Goal: Task Accomplishment & Management: Use online tool/utility

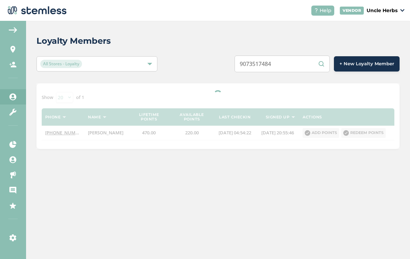
click at [268, 66] on input "9073517484" at bounding box center [281, 64] width 95 height 17
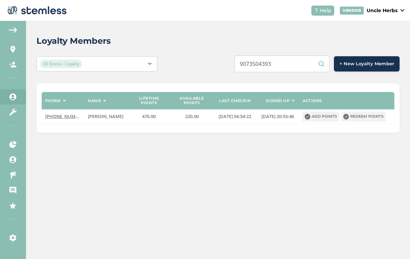
click at [300, 69] on input "9073504393" at bounding box center [281, 64] width 95 height 17
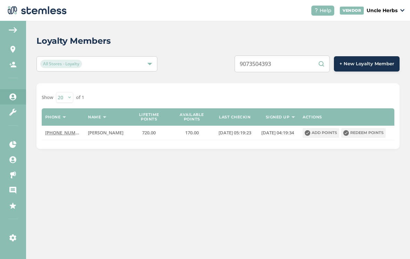
click at [290, 61] on input "9073504393" at bounding box center [281, 64] width 95 height 17
type input "9073504393"
click at [379, 135] on button "Redeem points" at bounding box center [363, 133] width 44 height 10
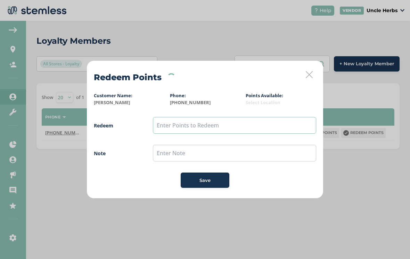
click at [210, 129] on input "text" at bounding box center [234, 125] width 163 height 17
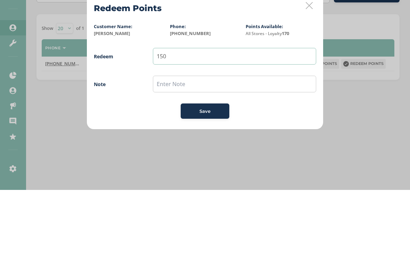
type input "150"
click at [205, 145] on input "text" at bounding box center [234, 153] width 163 height 17
type input "15 off"
click at [210, 177] on span "Save" at bounding box center [204, 180] width 11 height 7
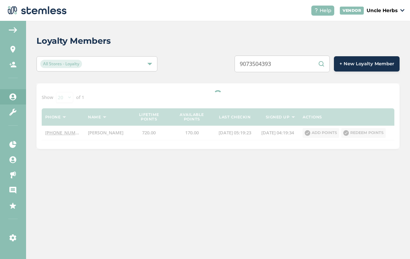
click at [289, 66] on input "9073504393" at bounding box center [281, 64] width 95 height 17
click at [267, 65] on input "9073504393" at bounding box center [281, 64] width 95 height 17
click at [270, 63] on input "9073504393" at bounding box center [281, 64] width 95 height 17
paste input "9033505"
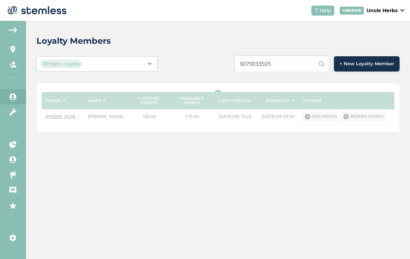
click at [188, 168] on div "Loyalty Members All Stores - Loyalty 9079033505 + New Loyalty Member Phone Name…" at bounding box center [218, 140] width 384 height 238
click at [188, 167] on div "Loyalty Members All Stores - Loyalty 9079033505 + New Loyalty Member Phone Name…" at bounding box center [218, 140] width 384 height 238
click at [295, 67] on input "9079033505" at bounding box center [281, 64] width 95 height 17
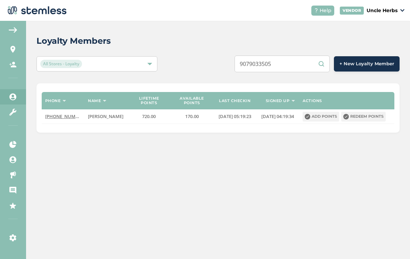
click at [298, 65] on input "9079033505" at bounding box center [281, 64] width 95 height 17
click at [294, 66] on input "9079033505" at bounding box center [281, 64] width 95 height 17
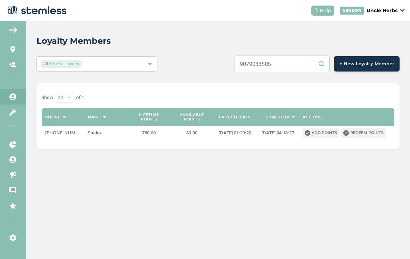
click at [269, 162] on div "Loyalty Members All Stores - Loyalty 9079033505 + New Loyalty Member Show [PHON…" at bounding box center [218, 92] width 384 height 142
click at [275, 66] on input "9079033505" at bounding box center [281, 64] width 95 height 17
click at [270, 64] on input "9079033505" at bounding box center [281, 64] width 95 height 17
click at [266, 68] on input "9079033505" at bounding box center [281, 64] width 95 height 17
paste input "2906398"
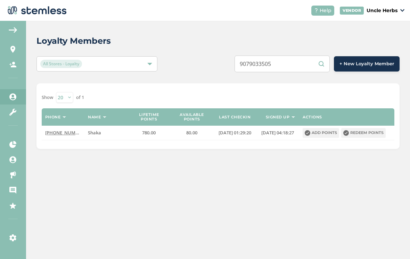
type input "9072906398"
